Goal: Task Accomplishment & Management: Use online tool/utility

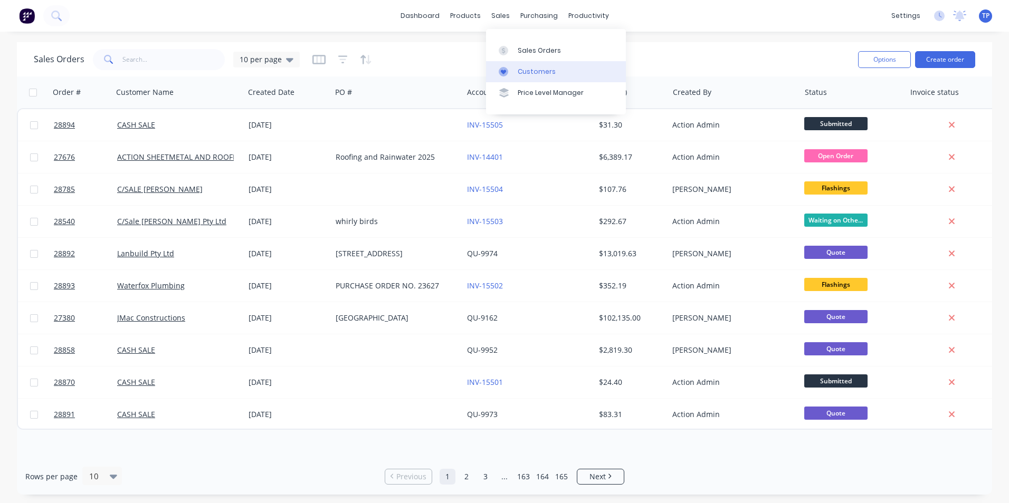
click at [532, 70] on div "Customers" at bounding box center [537, 71] width 38 height 9
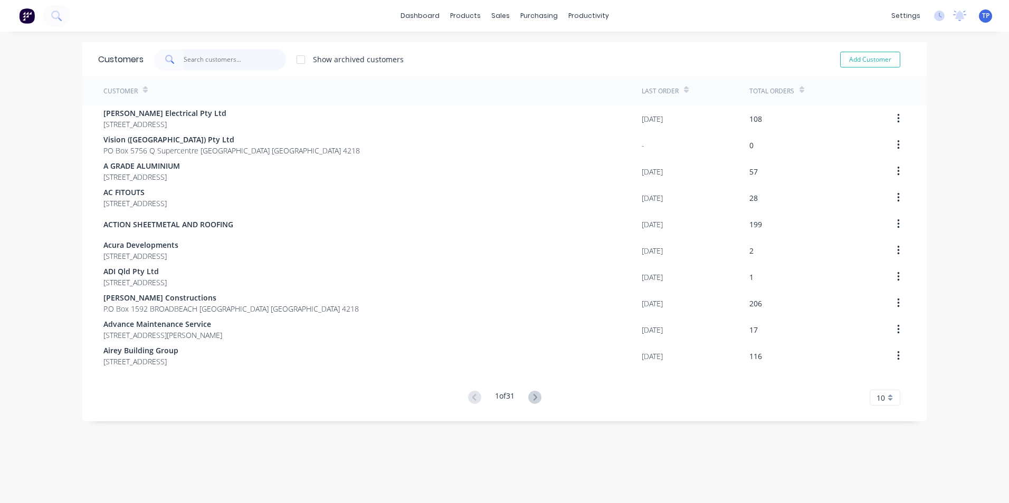
click at [241, 59] on input "text" at bounding box center [235, 59] width 103 height 21
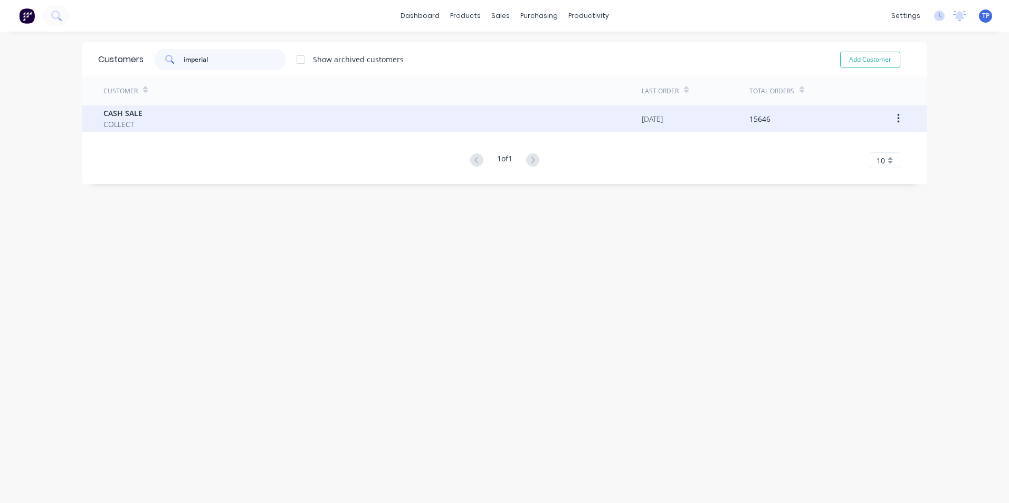
type input "imperial"
click at [206, 127] on div "CASH SALE COLLECT" at bounding box center [372, 119] width 538 height 26
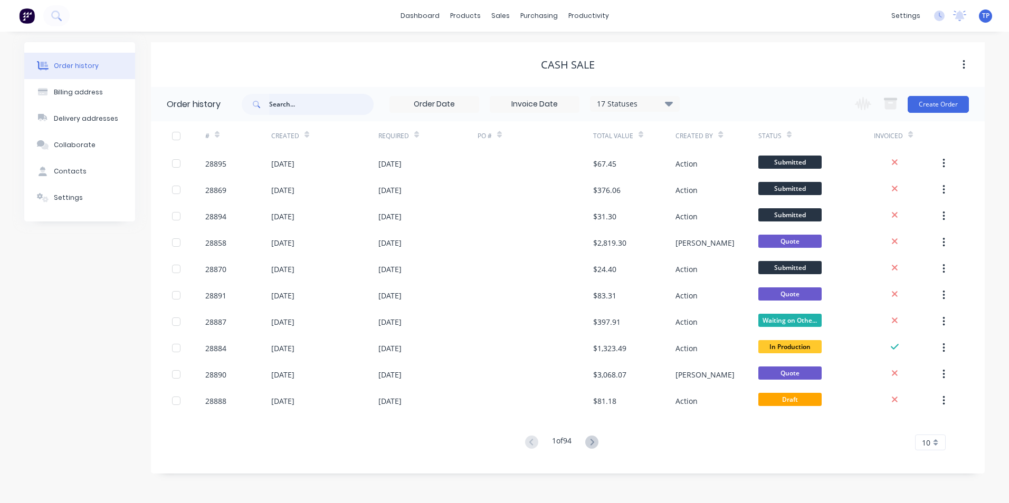
click at [299, 106] on input "text" at bounding box center [321, 104] width 104 height 21
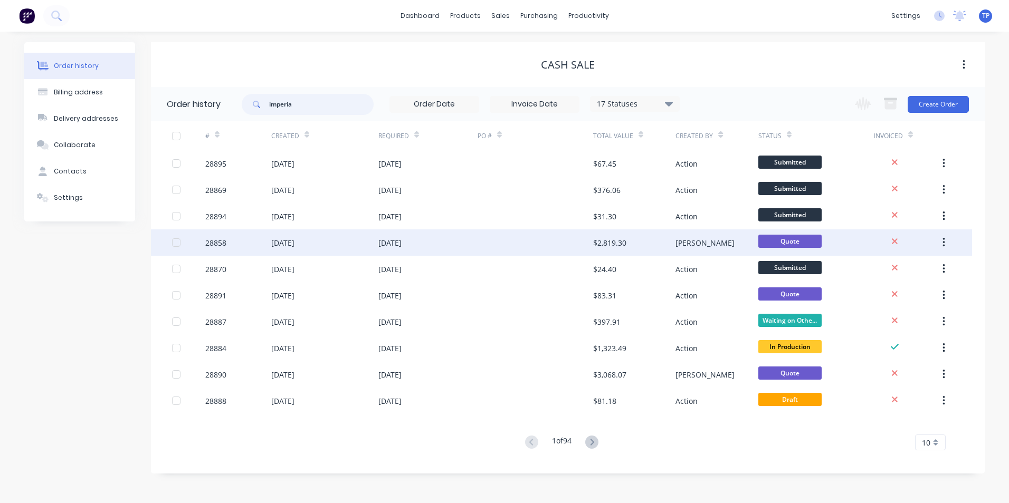
type input "imperial"
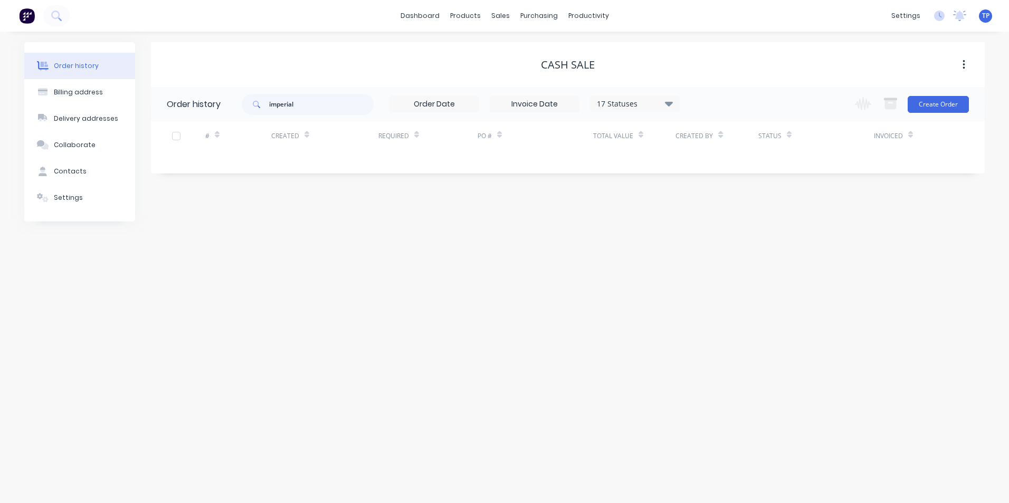
click at [668, 103] on icon at bounding box center [669, 103] width 8 height 5
click at [722, 225] on label at bounding box center [722, 225] width 0 height 0
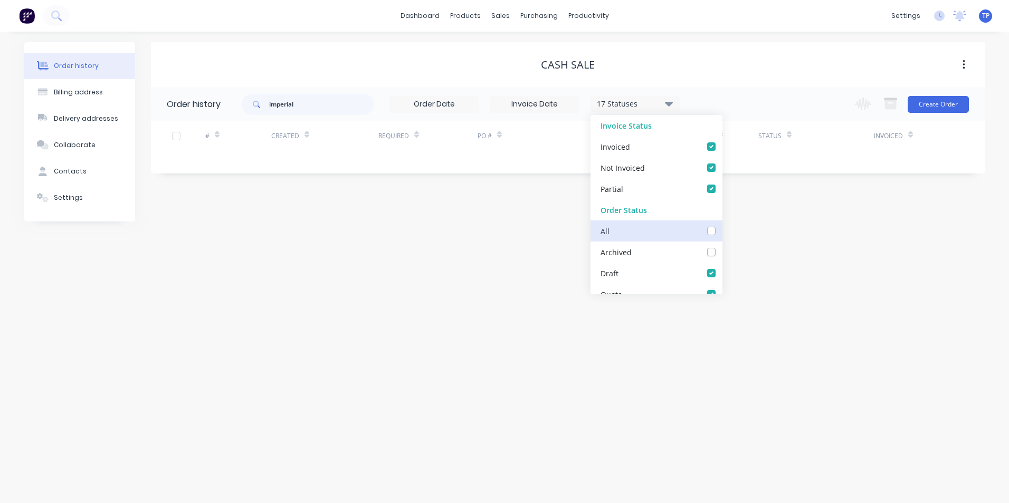
click at [722, 232] on input "checkbox" at bounding box center [726, 230] width 8 height 10
checkbox input "true"
click at [501, 260] on div "Order history Billing address Delivery addresses Collaborate Contacts Settings …" at bounding box center [504, 268] width 1009 height 472
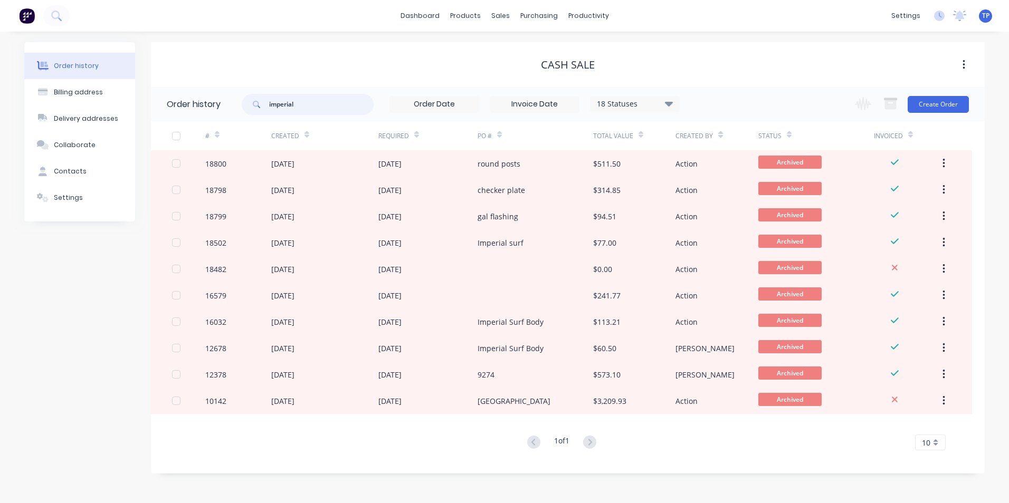
click at [317, 106] on input "imperial" at bounding box center [321, 104] width 104 height 21
type input "imperial surf"
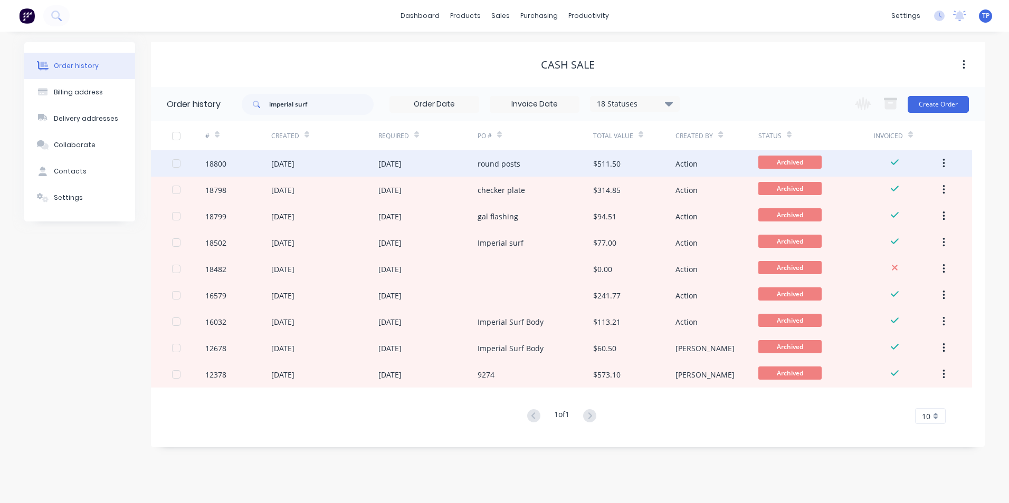
click at [359, 165] on div "[DATE]" at bounding box center [324, 163] width 107 height 26
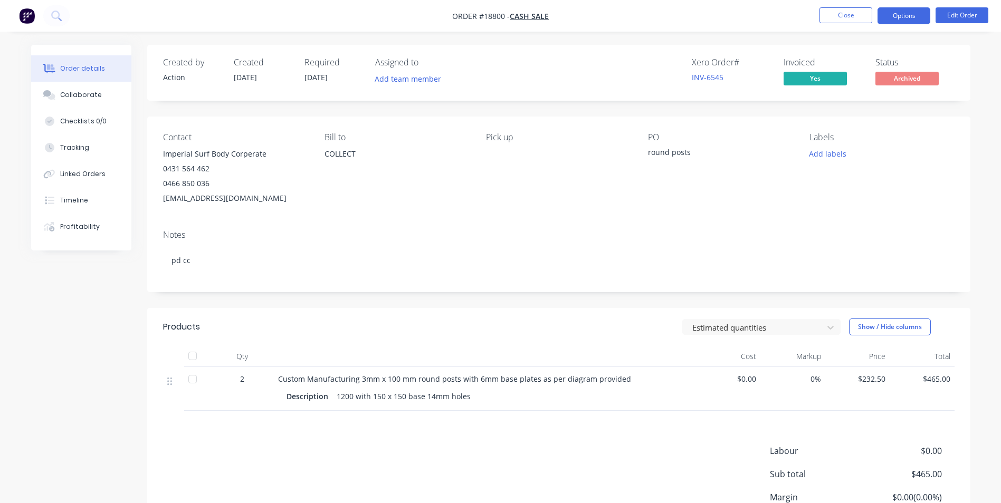
click at [909, 18] on button "Options" at bounding box center [903, 15] width 53 height 17
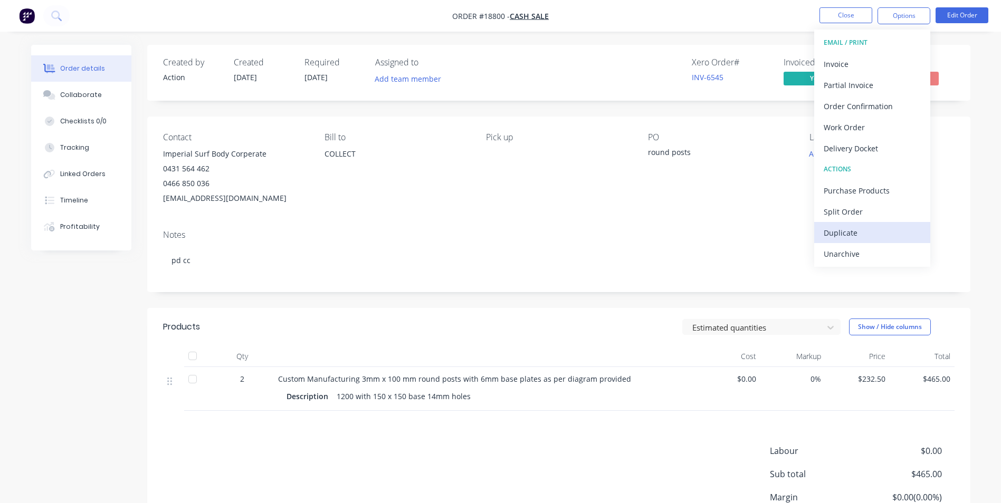
click at [867, 233] on div "Duplicate" at bounding box center [871, 232] width 97 height 15
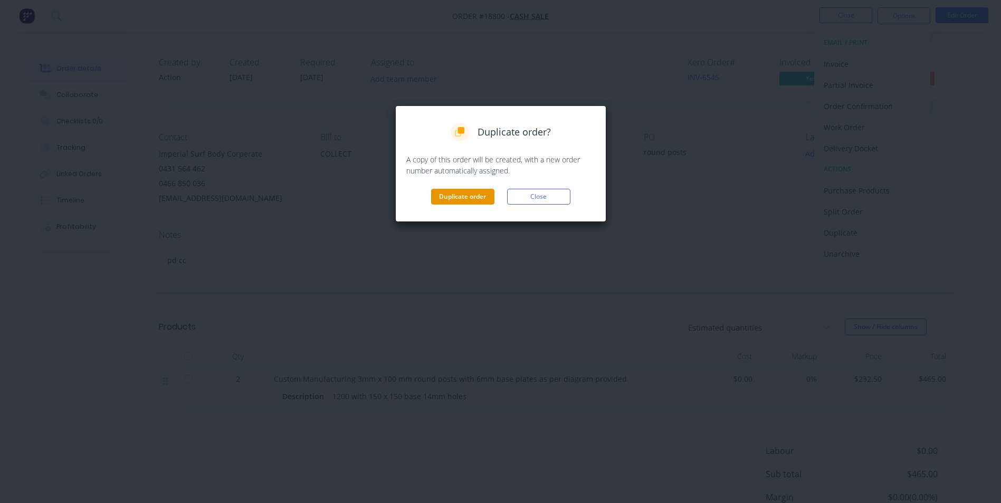
click at [481, 194] on button "Duplicate order" at bounding box center [462, 197] width 63 height 16
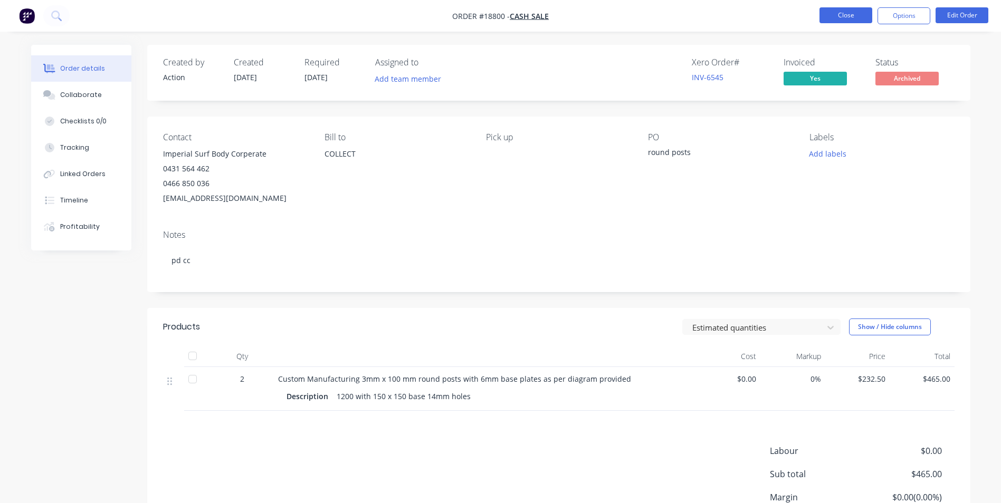
click at [835, 13] on button "Close" at bounding box center [845, 15] width 53 height 16
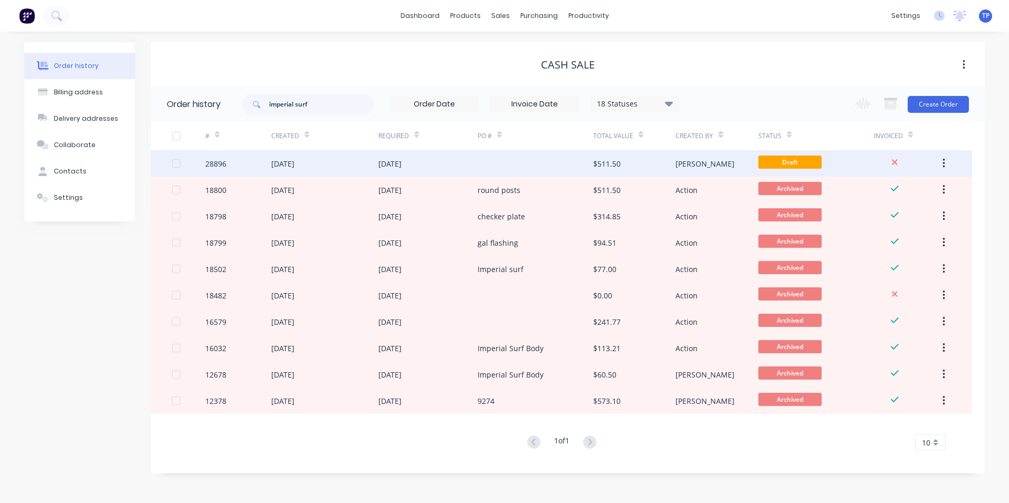
click at [442, 168] on div "[DATE]" at bounding box center [427, 163] width 99 height 26
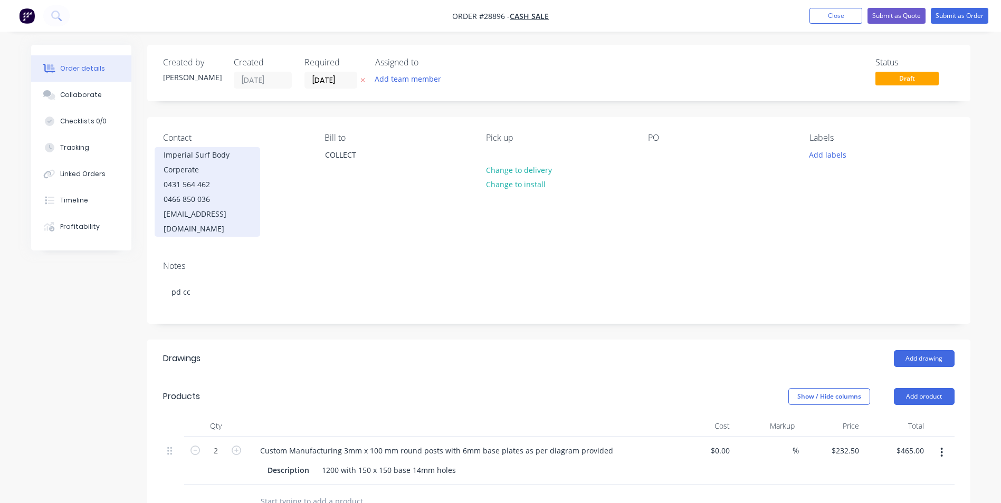
click at [228, 178] on div "0431 564 462" at bounding box center [208, 184] width 88 height 15
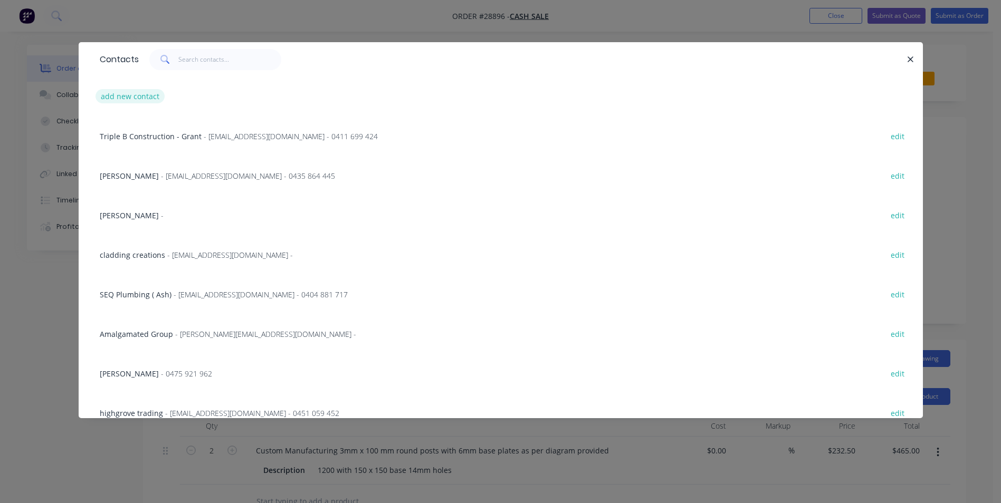
click at [148, 94] on button "add new contact" at bounding box center [130, 96] width 70 height 14
select select "AU"
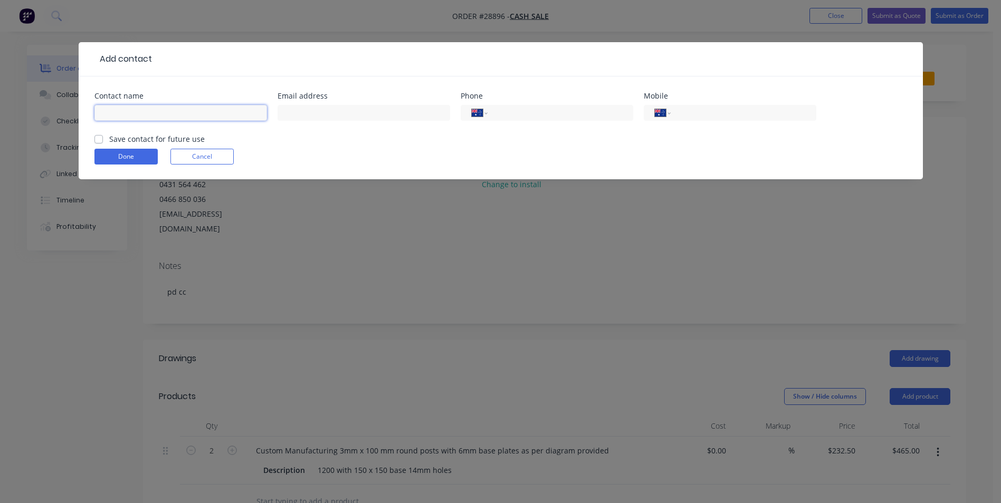
click at [211, 118] on input "text" at bounding box center [180, 113] width 173 height 16
type input "m"
type input "Imperial Surf"
click at [367, 114] on input "text" at bounding box center [363, 113] width 173 height 16
type input "[EMAIL_ADDRESS][DOMAIN_NAME]"
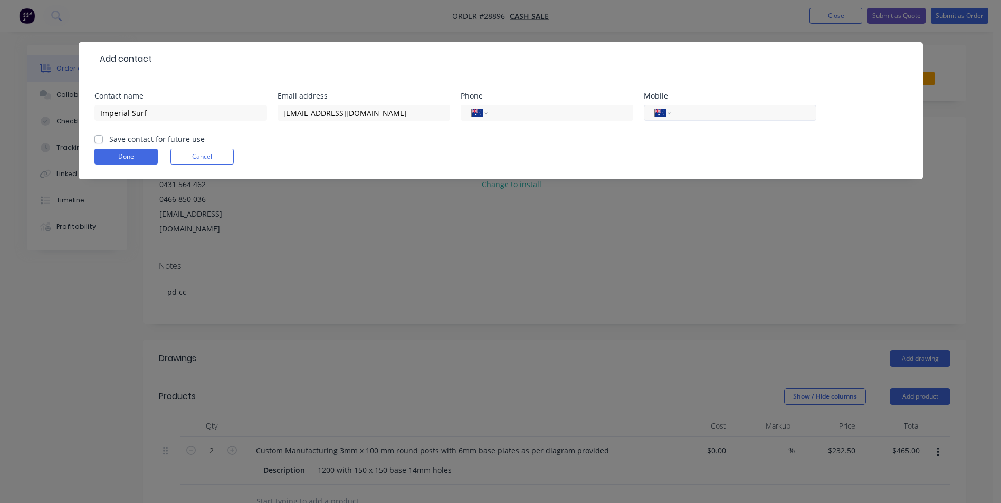
click at [728, 112] on input "tel" at bounding box center [741, 113] width 127 height 12
type input "0466 850 036"
click at [109, 135] on label "Save contact for future use" at bounding box center [156, 138] width 95 height 11
click at [100, 135] on input "Save contact for future use" at bounding box center [98, 138] width 8 height 10
checkbox input "true"
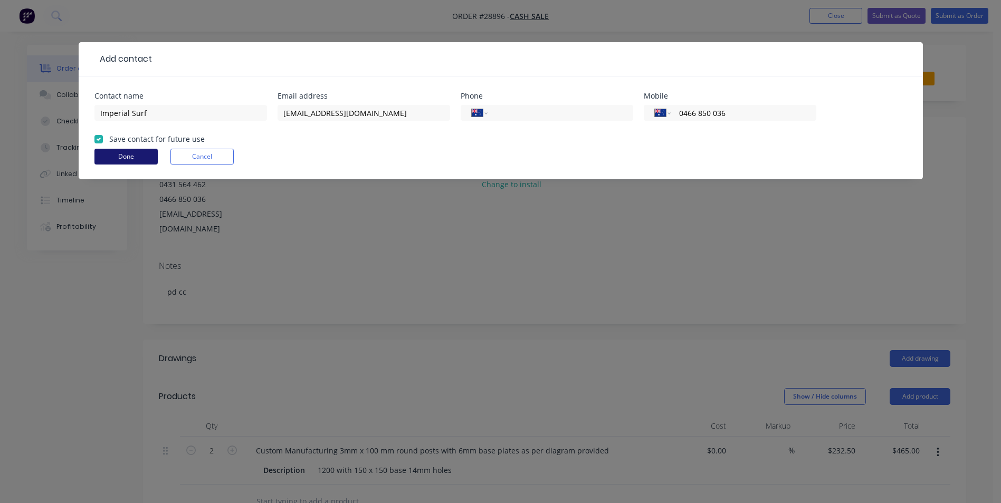
click at [135, 157] on button "Done" at bounding box center [125, 157] width 63 height 16
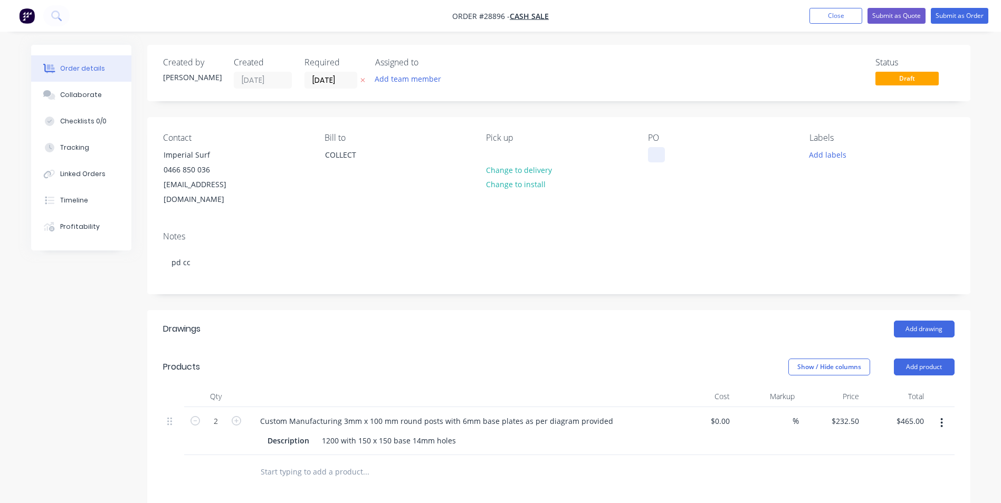
drag, startPoint x: 652, startPoint y: 149, endPoint x: 668, endPoint y: 152, distance: 16.0
click at [654, 150] on div at bounding box center [656, 154] width 17 height 15
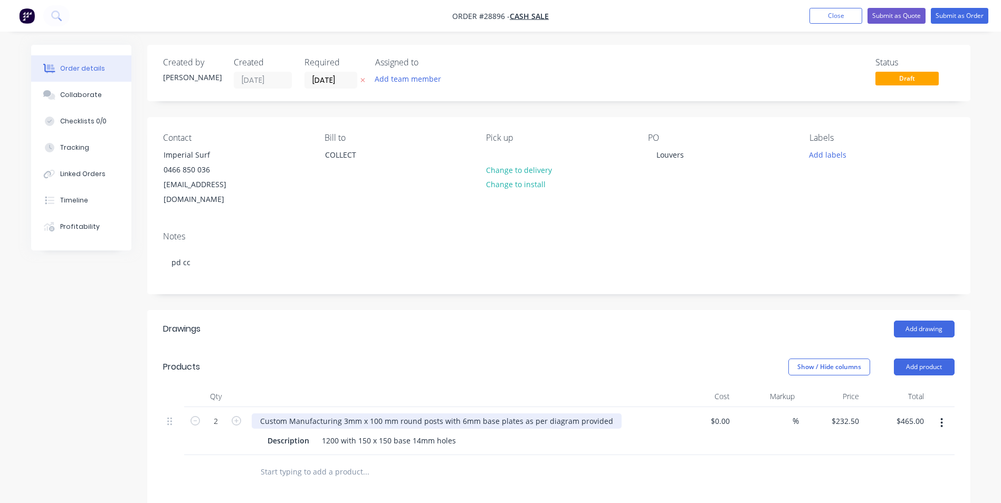
click at [605, 414] on div "Custom Manufacturing 3mm x 100 mm round posts with 6mm base plates as per diagr…" at bounding box center [437, 421] width 370 height 15
click at [606, 414] on div "Custom Manufacturing 3mm x 100 mm round posts with 6mm base plates as per diagr…" at bounding box center [437, 421] width 370 height 15
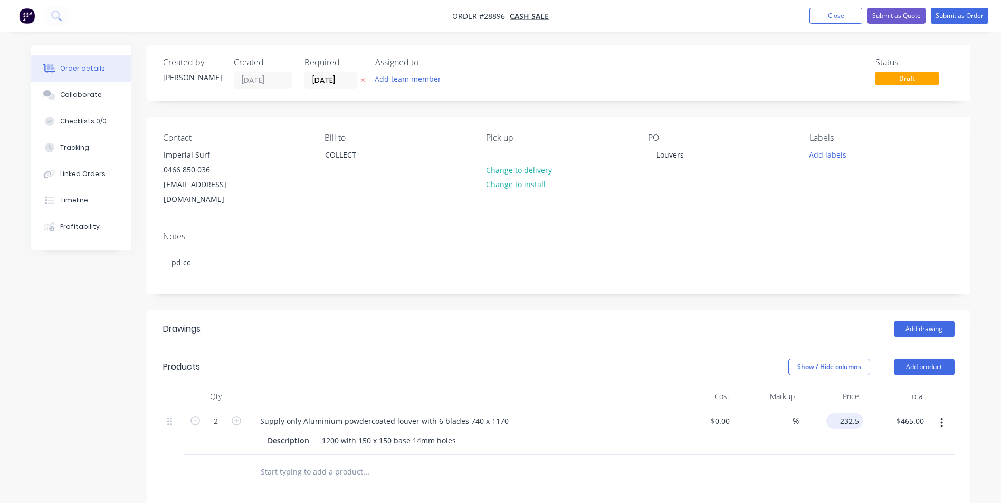
click at [857, 414] on input "232.5" at bounding box center [846, 421] width 33 height 15
type input "$726.00"
type input "$1,452.00"
click at [851, 423] on div "$726.00 $726.00" at bounding box center [831, 431] width 65 height 48
click at [190, 416] on icon "button" at bounding box center [194, 420] width 9 height 9
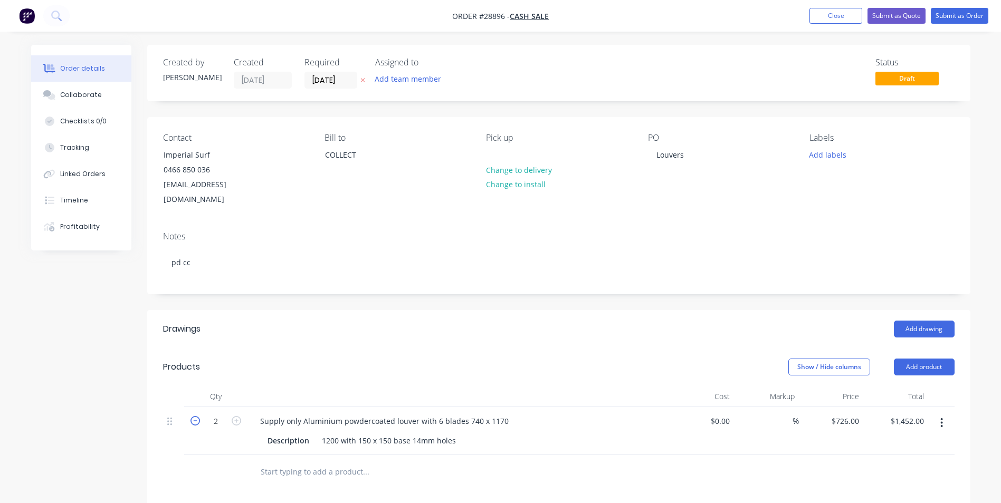
type input "1"
type input "$726.00"
click at [939, 414] on button "button" at bounding box center [941, 423] width 25 height 19
click at [590, 359] on div "Show / Hide columns Add product" at bounding box center [642, 367] width 623 height 17
click at [456, 433] on div "1200 with 150 x 150 base 14mm holes" at bounding box center [389, 440] width 142 height 15
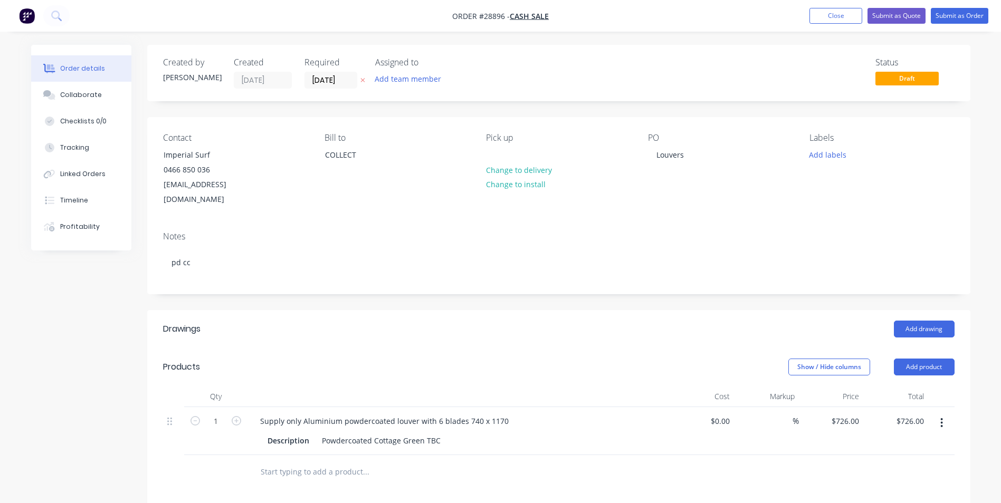
click at [943, 414] on button "button" at bounding box center [941, 423] width 25 height 19
click at [886, 464] on div "Duplicate" at bounding box center [904, 471] width 81 height 15
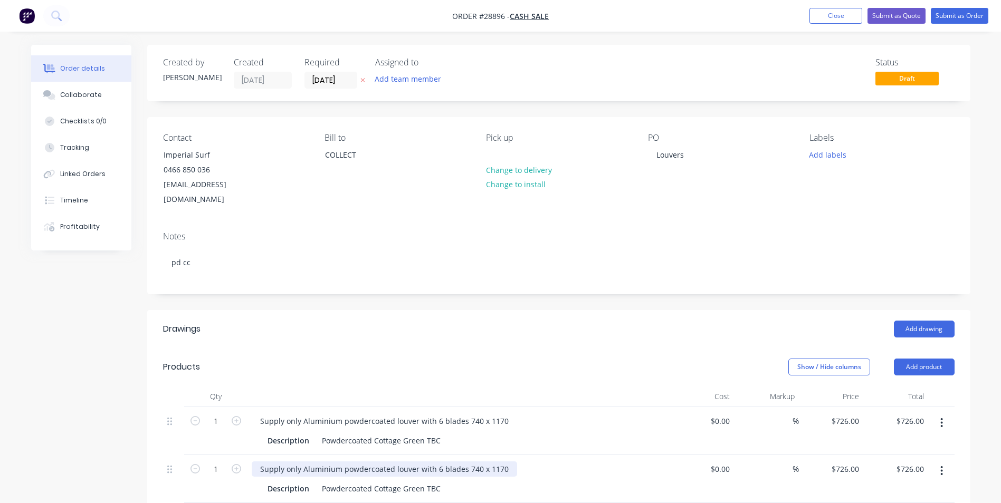
click at [503, 462] on div "Supply only Aluminium powdercoated louver with 6 blades 740 x 1170" at bounding box center [384, 469] width 265 height 15
click at [859, 462] on input "726" at bounding box center [846, 469] width 33 height 15
type input "$715.00"
click at [235, 464] on icon "button" at bounding box center [236, 468] width 9 height 9
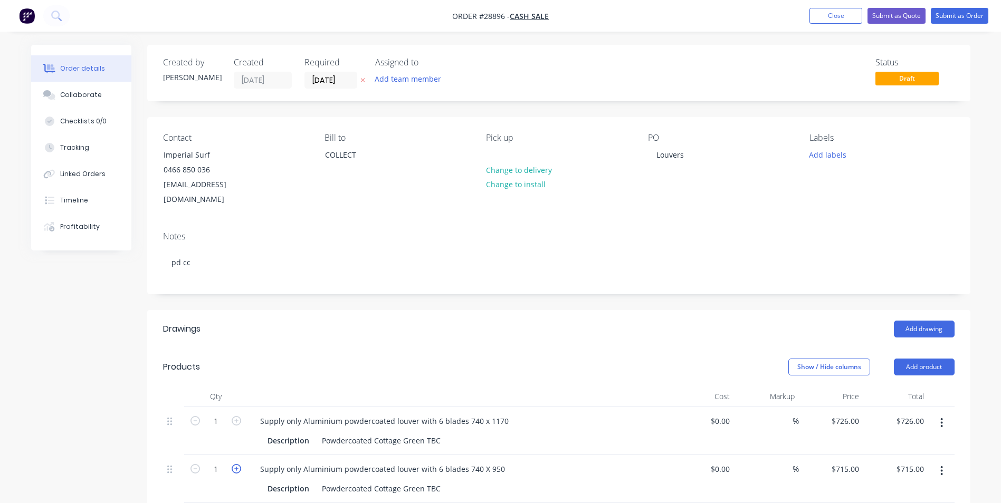
type input "2"
type input "$1,430.00"
click at [235, 464] on icon "button" at bounding box center [236, 468] width 9 height 9
type input "3"
type input "$2,145.00"
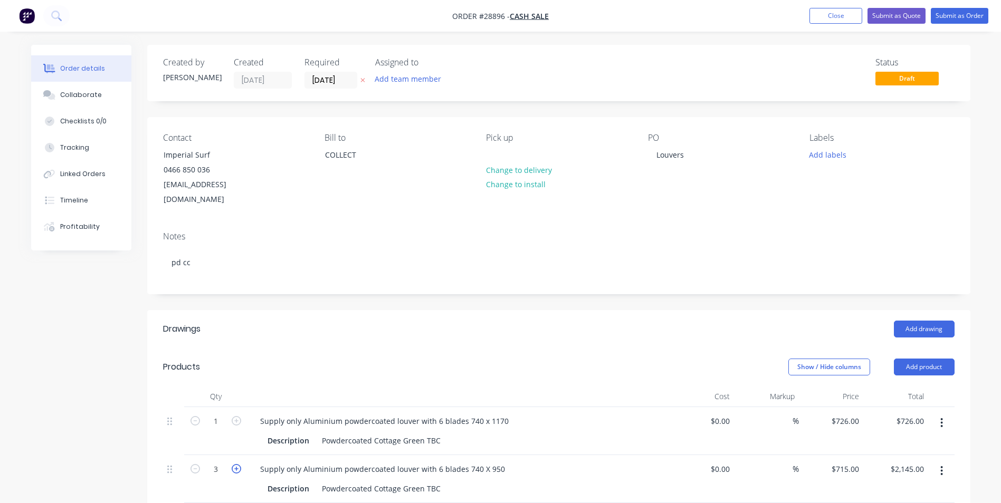
click at [235, 464] on icon "button" at bounding box center [236, 468] width 9 height 9
type input "4"
type input "$2,860.00"
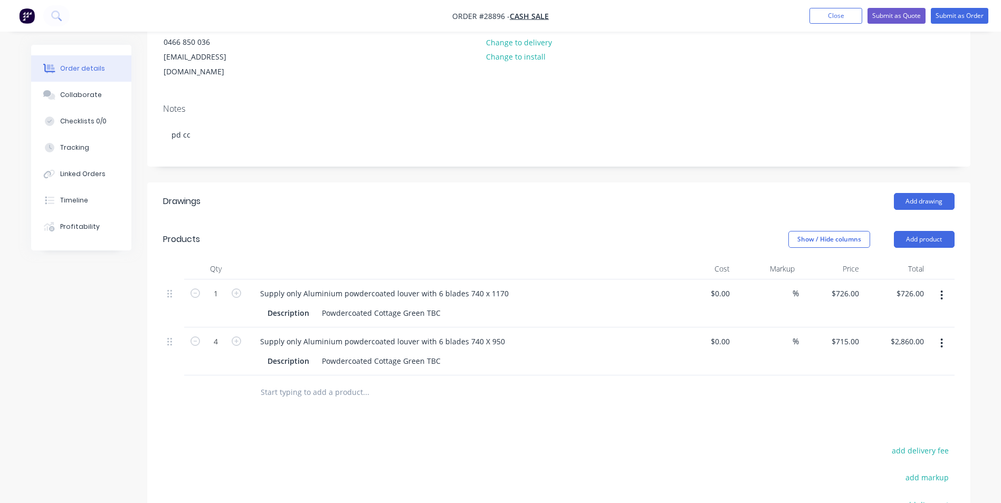
scroll to position [211, 0]
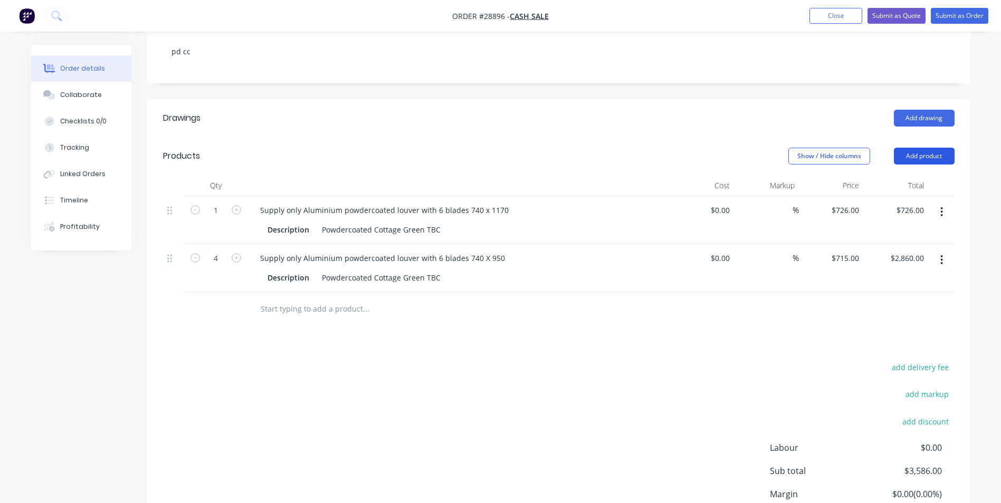
click at [933, 148] on button "Add product" at bounding box center [924, 156] width 61 height 17
click at [894, 196] on div "Basic product" at bounding box center [904, 203] width 81 height 15
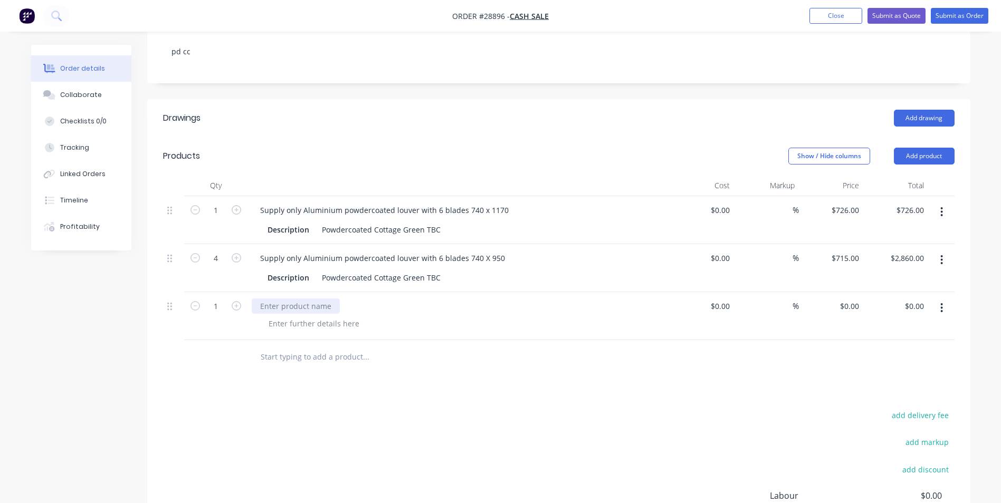
click at [308, 299] on div at bounding box center [296, 306] width 88 height 15
click at [851, 299] on input "0" at bounding box center [857, 306] width 12 height 15
type input "$14.43"
click at [674, 315] on div "$0.00 $0.00" at bounding box center [701, 316] width 65 height 48
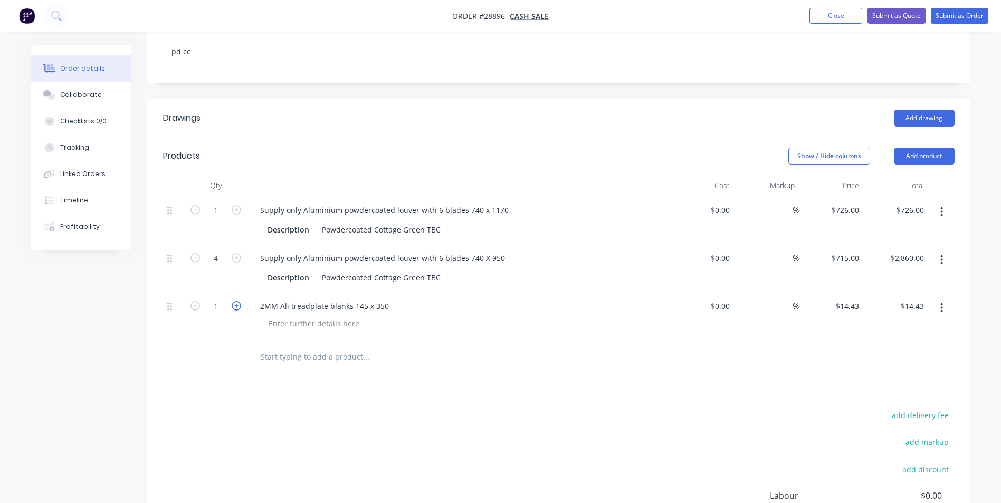
click at [234, 301] on icon "button" at bounding box center [236, 305] width 9 height 9
type input "2"
type input "$28.86"
click at [234, 301] on icon "button" at bounding box center [236, 305] width 9 height 9
type input "3"
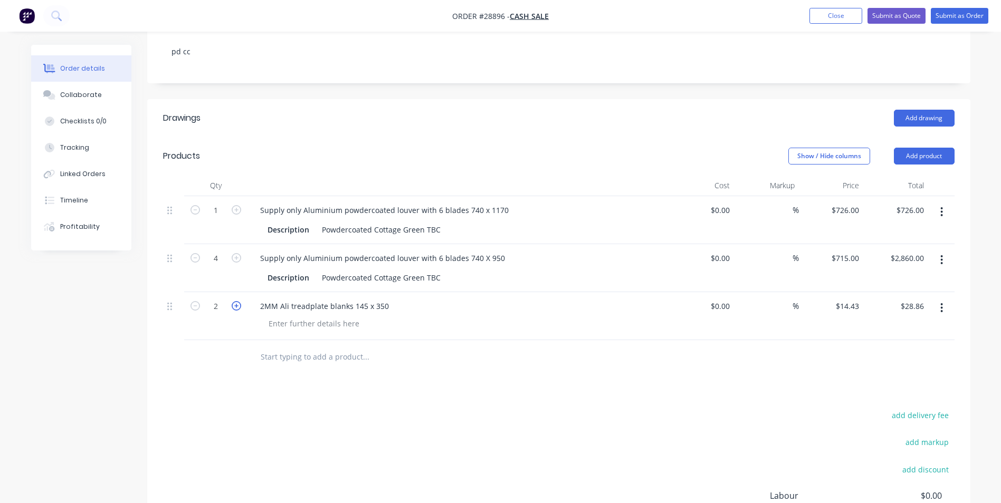
type input "$43.29"
click at [234, 301] on icon "button" at bounding box center [236, 305] width 9 height 9
type input "4"
type input "$57.72"
click at [234, 301] on icon "button" at bounding box center [236, 305] width 9 height 9
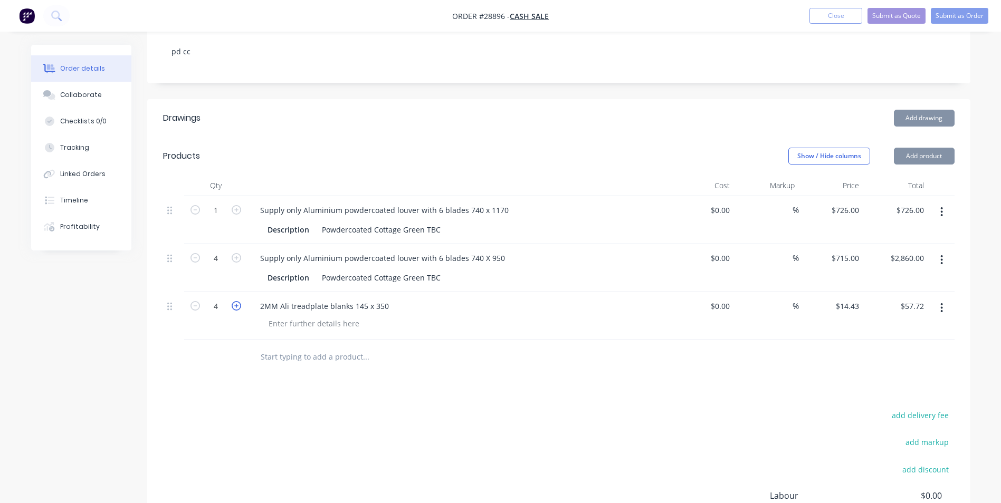
type input "5"
type input "$72.15"
click at [235, 301] on icon "button" at bounding box center [236, 305] width 9 height 9
type input "6"
type input "$86.58"
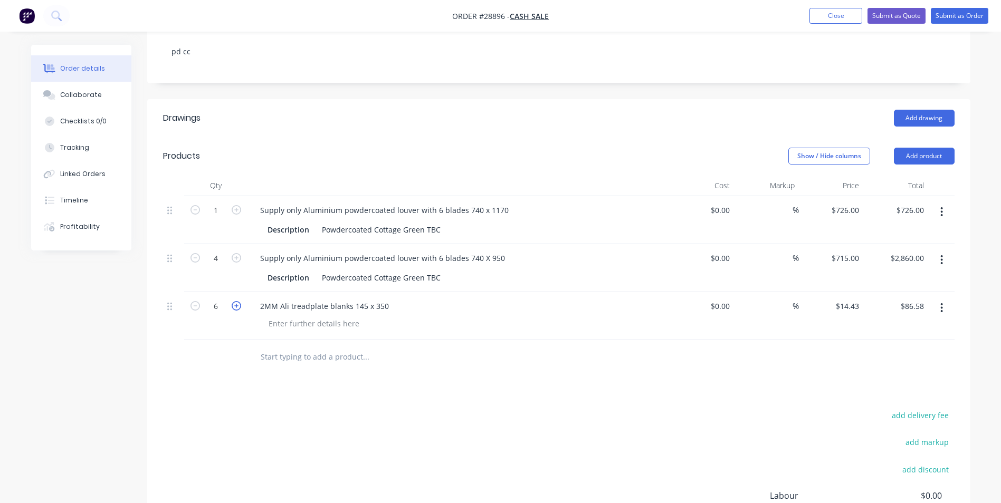
click at [235, 301] on icon "button" at bounding box center [236, 305] width 9 height 9
type input "7"
type input "$101.01"
click at [236, 301] on icon "button" at bounding box center [236, 305] width 9 height 9
type input "8"
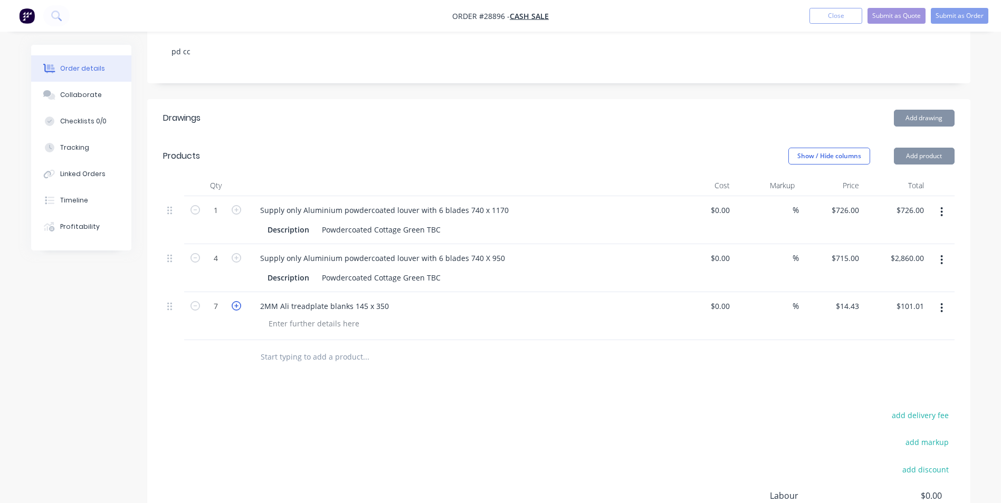
type input "$115.44"
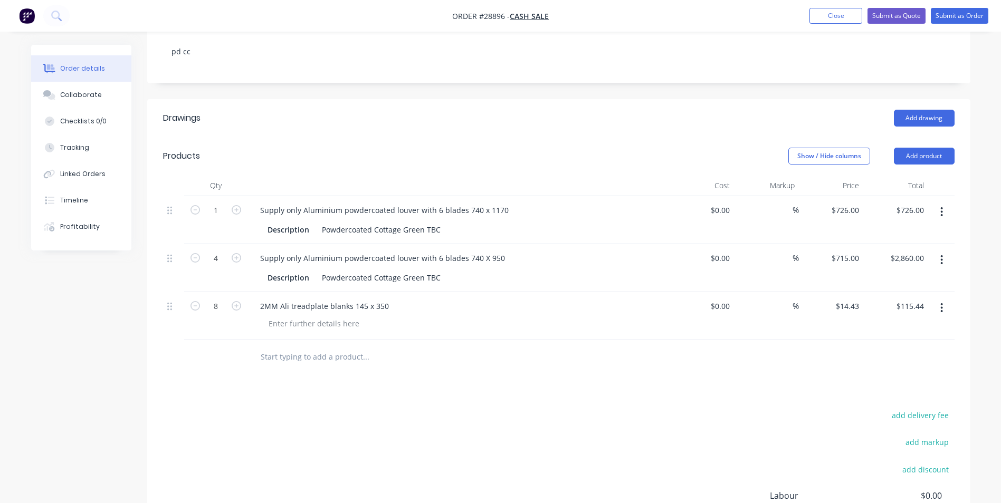
click at [577, 408] on div "add delivery fee add markup add discount Labour $0.00 Sub total $3,701.44 Margi…" at bounding box center [558, 510] width 791 height 204
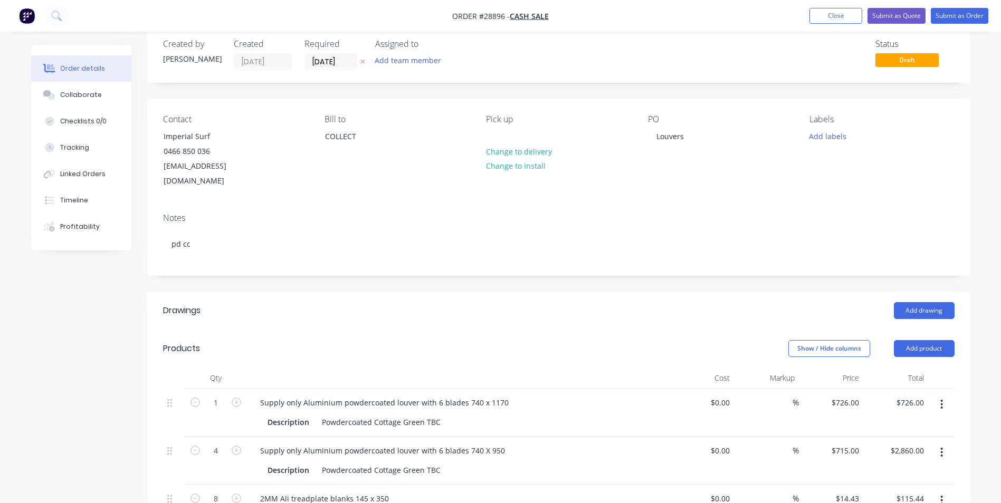
scroll to position [0, 0]
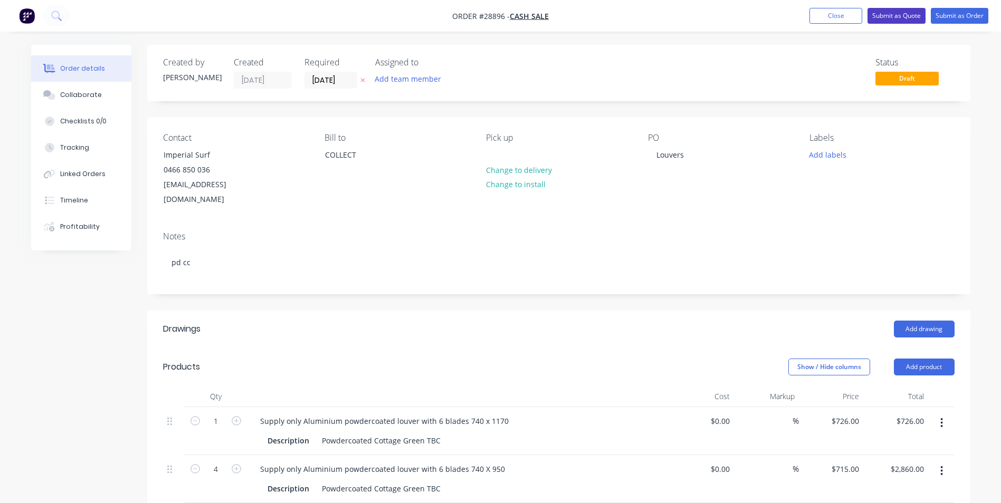
click at [902, 16] on button "Submit as Quote" at bounding box center [896, 16] width 58 height 16
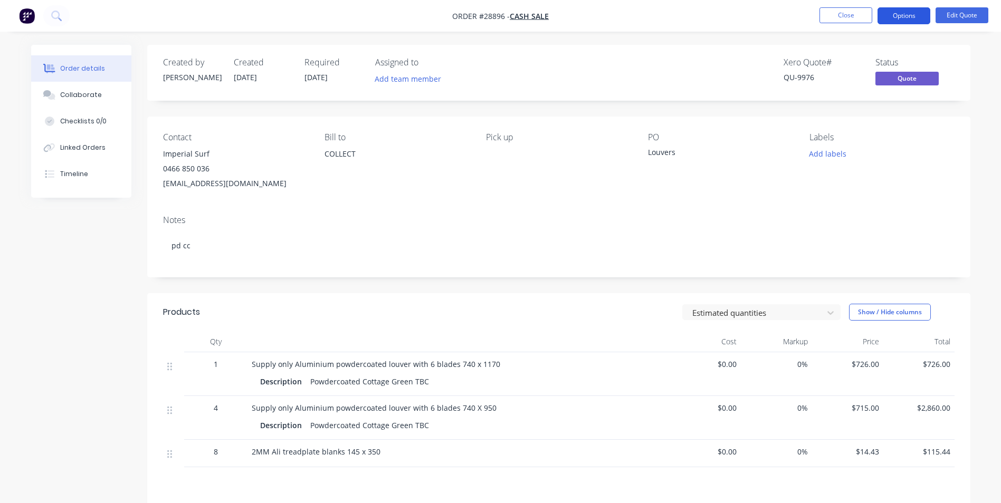
click at [894, 16] on button "Options" at bounding box center [903, 15] width 53 height 17
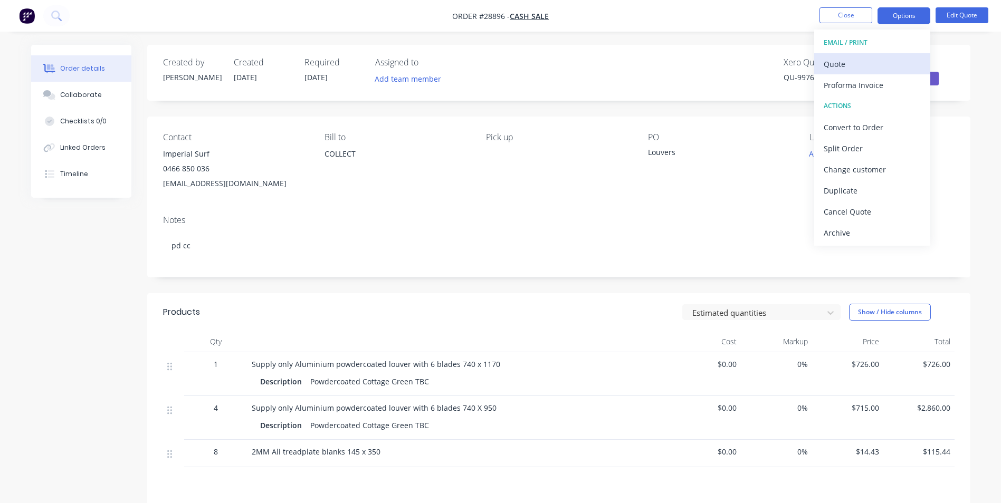
click at [840, 62] on div "Quote" at bounding box center [871, 63] width 97 height 15
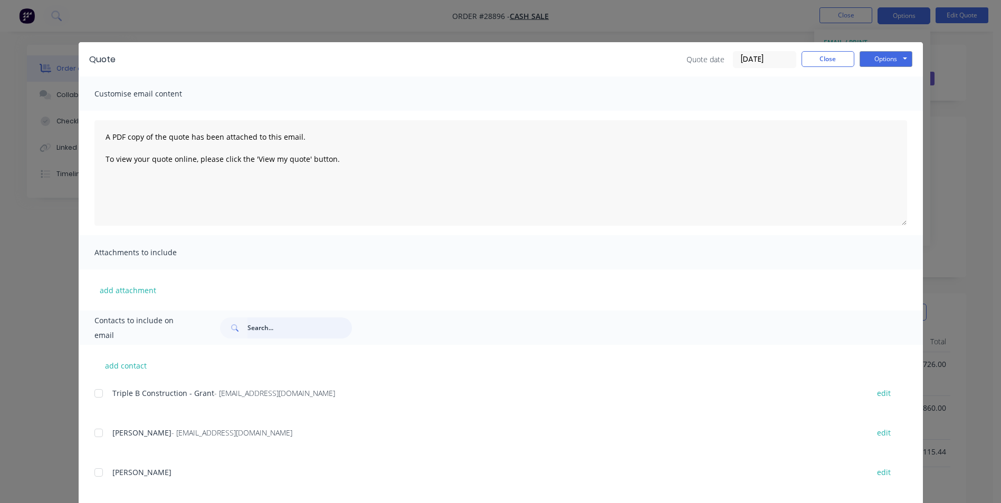
click at [269, 328] on input "text" at bounding box center [299, 328] width 104 height 21
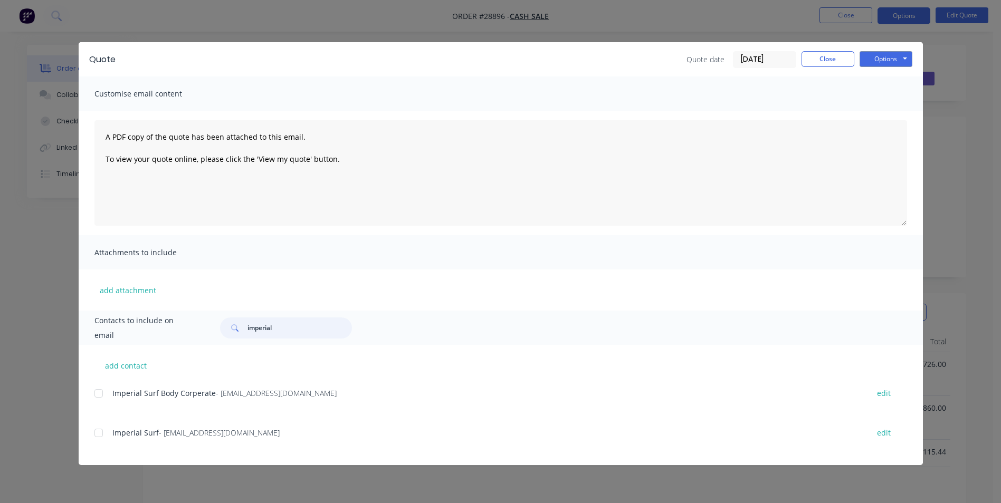
click at [97, 432] on div at bounding box center [98, 433] width 21 height 21
type input "imperial"
click at [883, 59] on button "Options" at bounding box center [885, 59] width 53 height 16
click at [886, 112] on button "Email" at bounding box center [893, 112] width 68 height 17
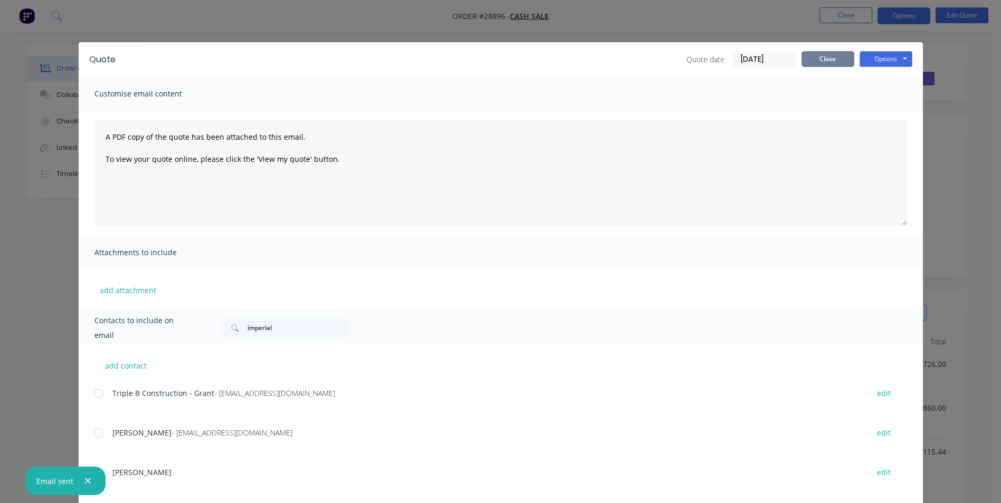
click at [846, 58] on button "Close" at bounding box center [827, 59] width 53 height 16
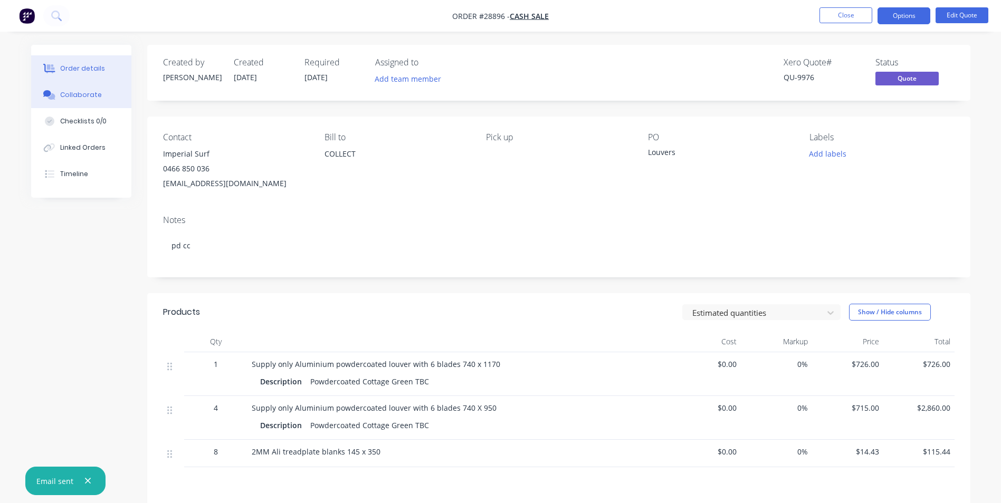
click at [86, 96] on div "Collaborate" at bounding box center [81, 94] width 42 height 9
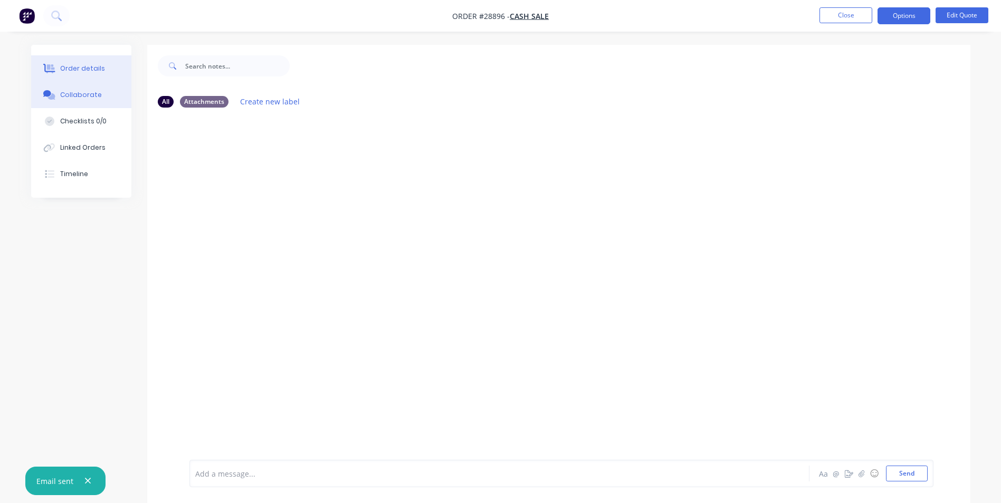
click at [77, 66] on div "Order details" at bounding box center [82, 68] width 45 height 9
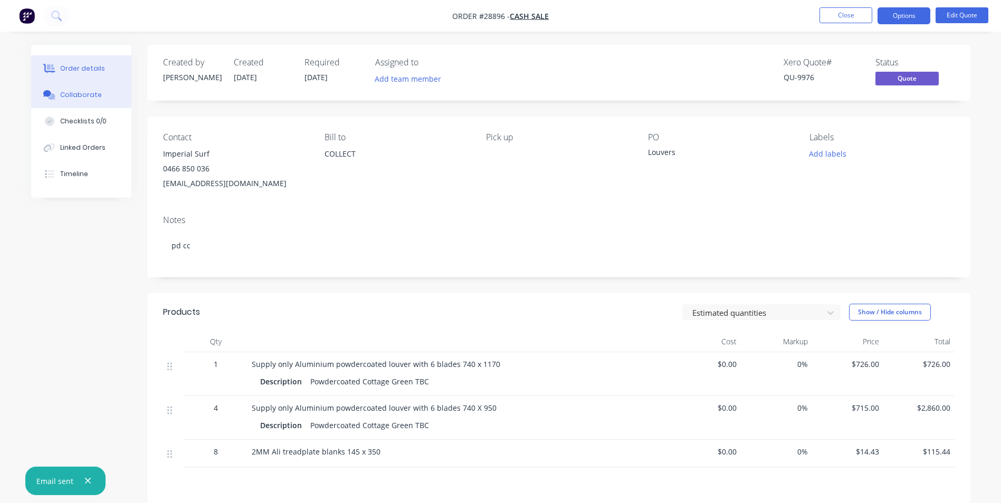
click at [93, 97] on div "Collaborate" at bounding box center [81, 94] width 42 height 9
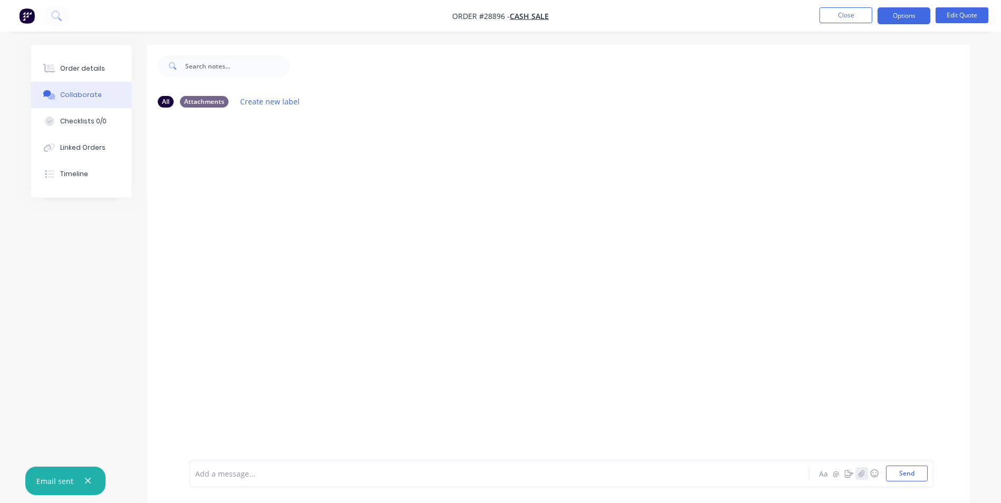
click at [863, 474] on icon "button" at bounding box center [861, 473] width 6 height 7
click at [904, 477] on button "Send" at bounding box center [907, 474] width 42 height 16
click at [828, 15] on button "Close" at bounding box center [845, 15] width 53 height 16
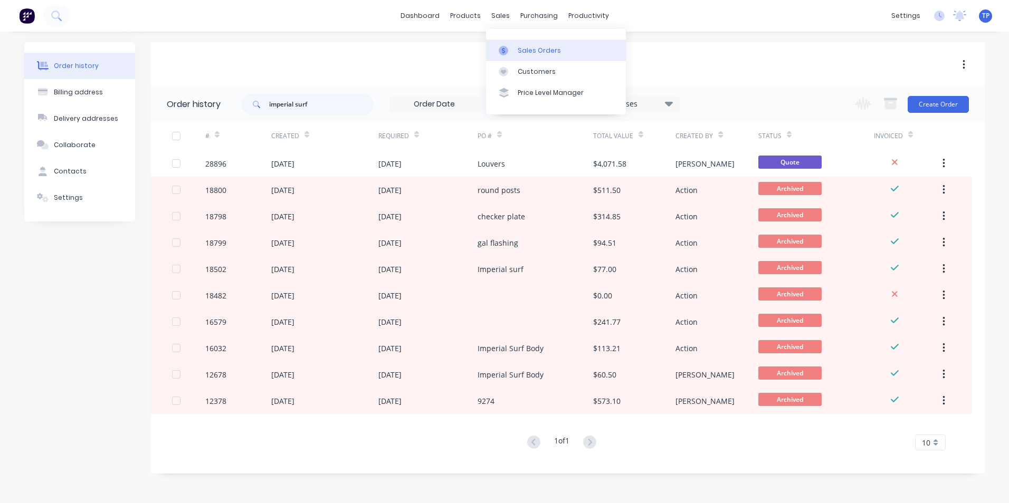
click at [522, 43] on link "Sales Orders" at bounding box center [556, 50] width 140 height 21
